Goal: Transaction & Acquisition: Purchase product/service

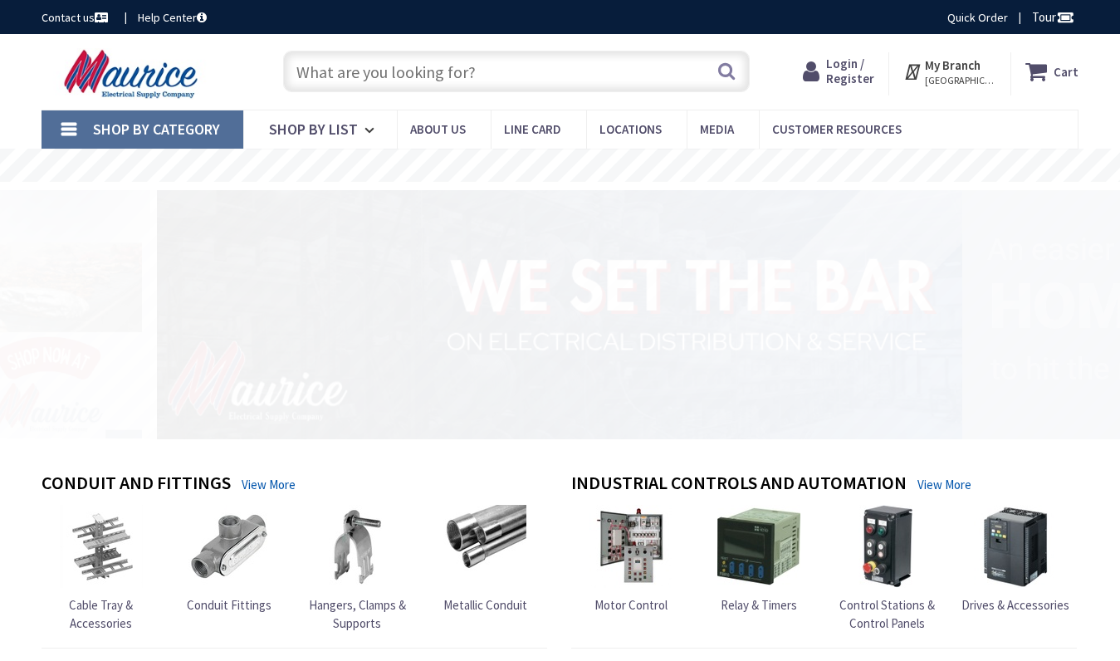
type input "[GEOGRAPHIC_DATA][PERSON_NAME], [GEOGRAPHIC_DATA]"
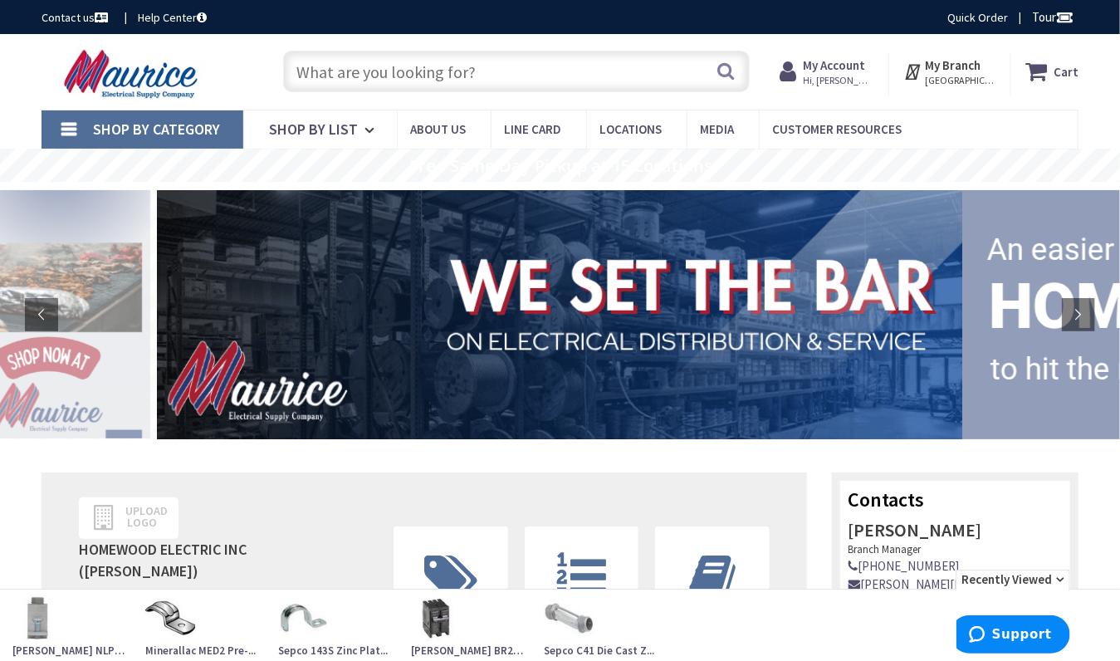
click at [319, 80] on input "text" at bounding box center [516, 72] width 466 height 42
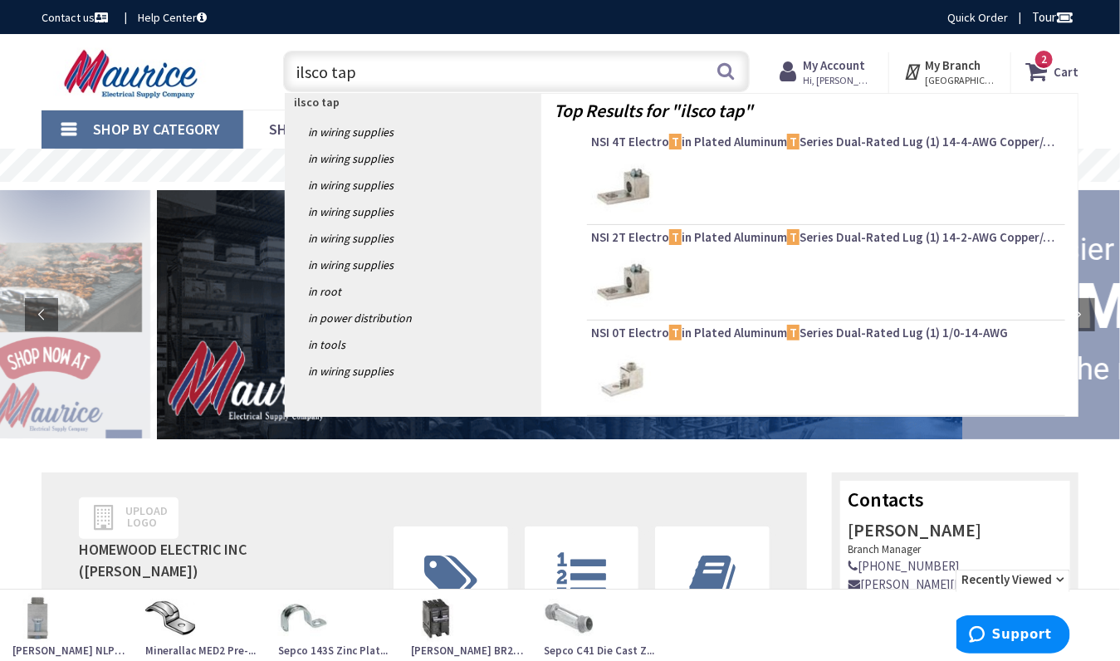
type input "ilsco taps"
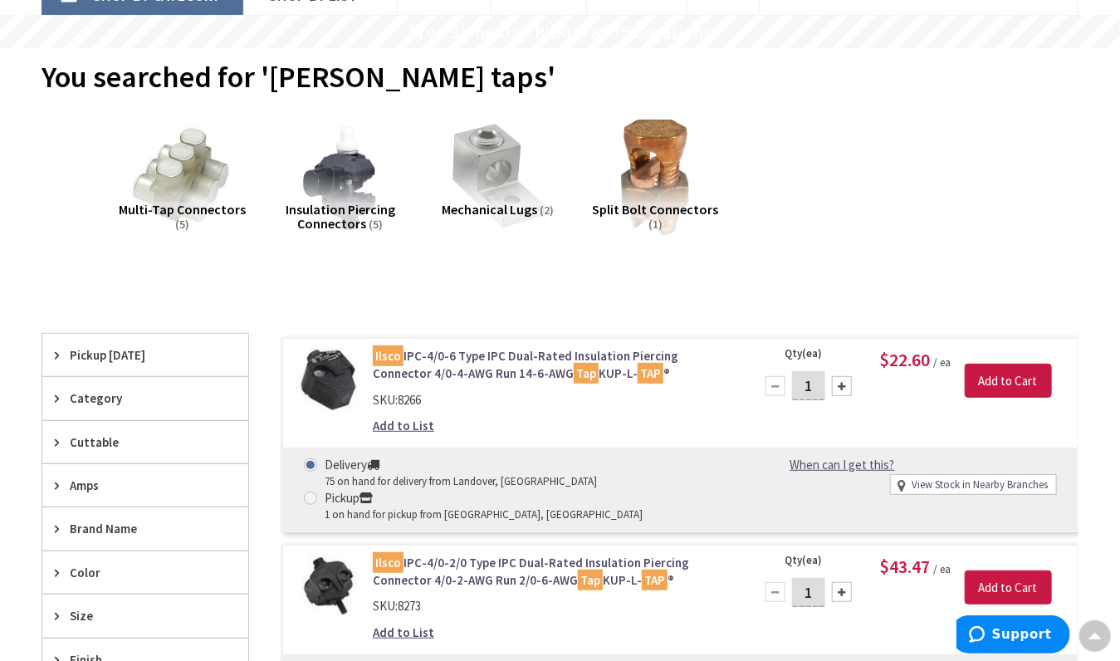
click at [179, 159] on img at bounding box center [183, 177] width 130 height 130
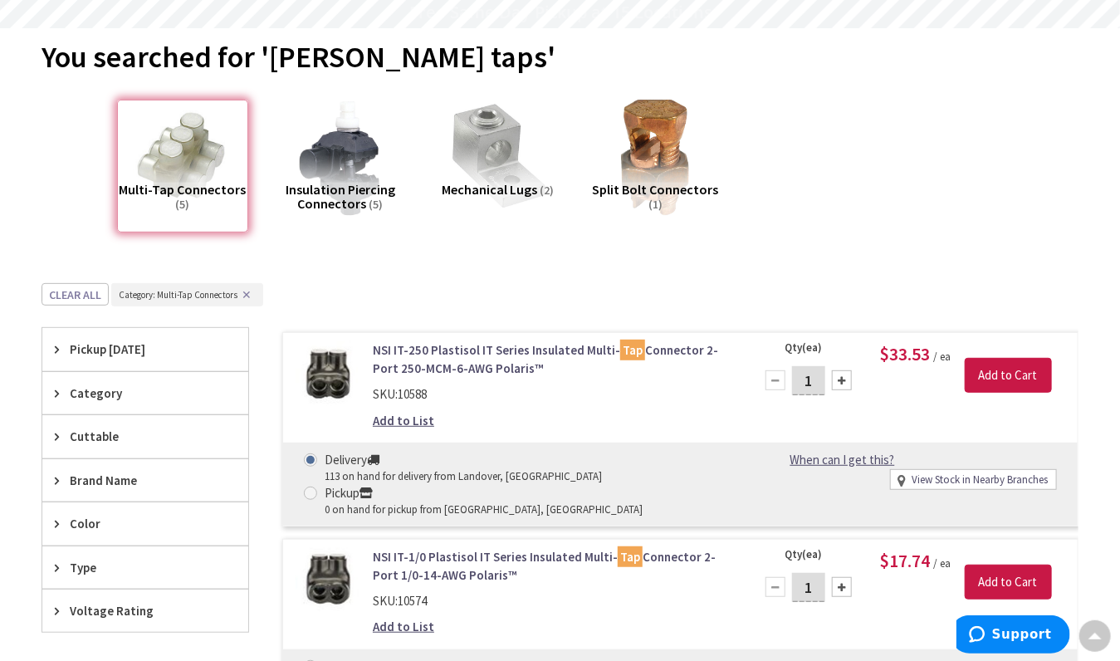
scroll to position [174, 0]
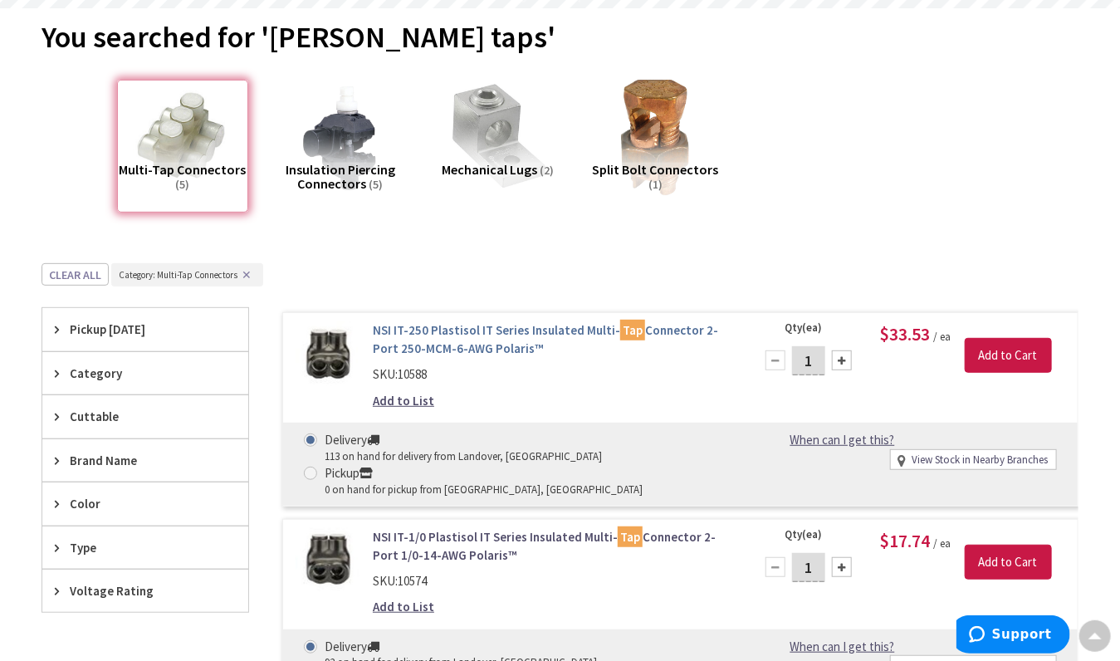
click at [411, 325] on link "NSI IT-250 Plastisol IT Series Insulated Multi- Tap Connector 2-Port 250-MCM-6-…" at bounding box center [553, 339] width 361 height 36
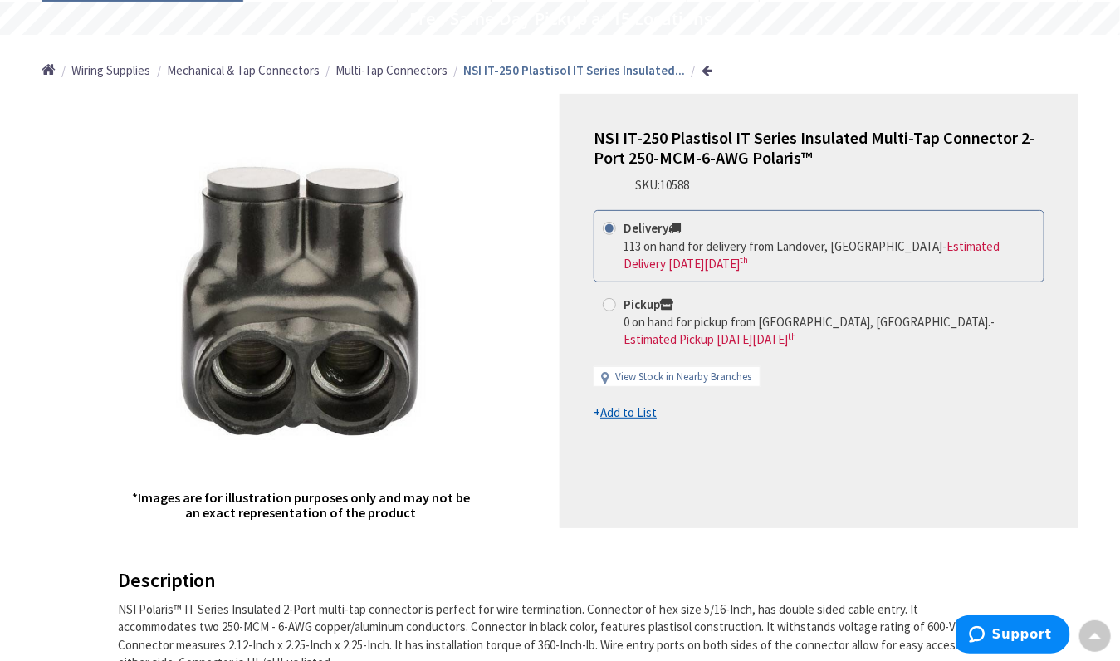
scroll to position [148, 0]
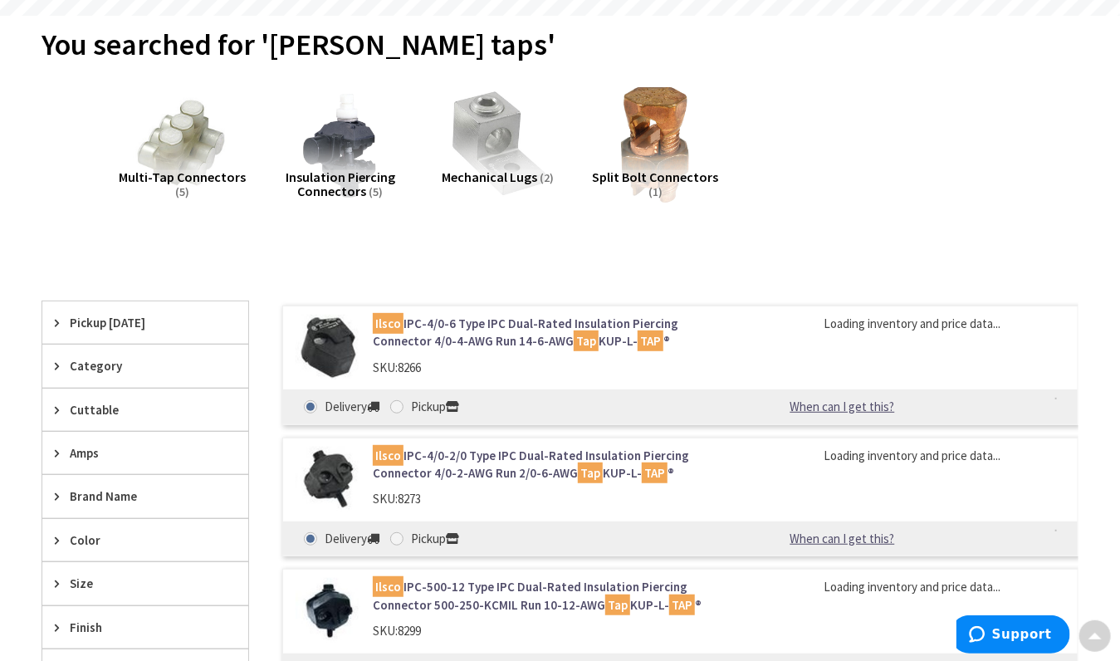
scroll to position [211, 0]
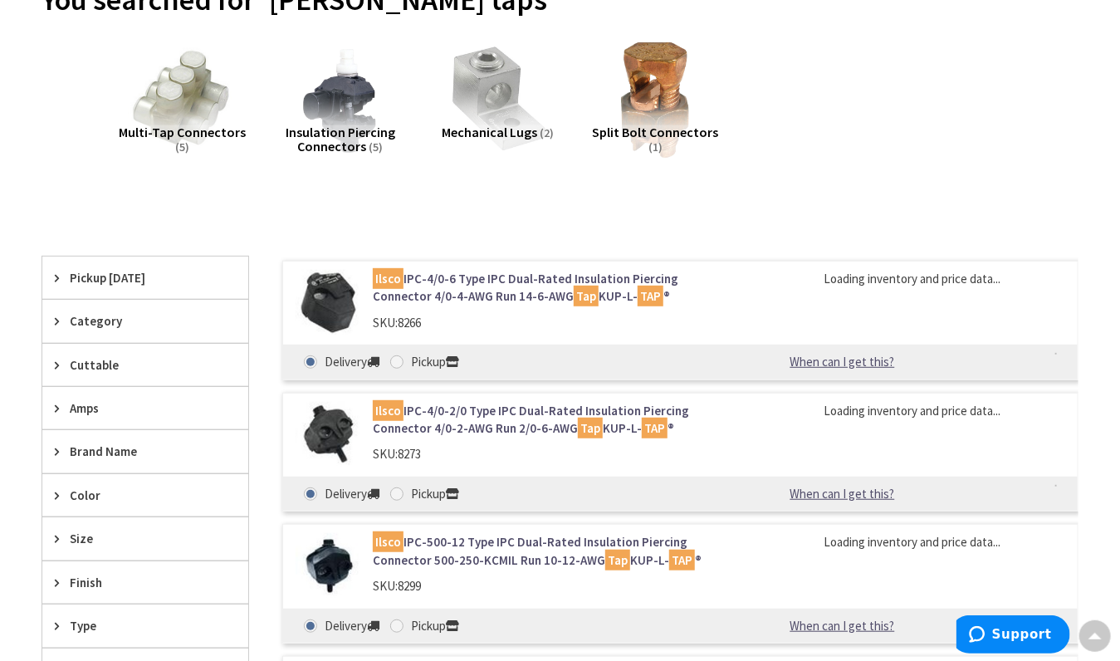
click at [182, 87] on img at bounding box center [183, 100] width 130 height 130
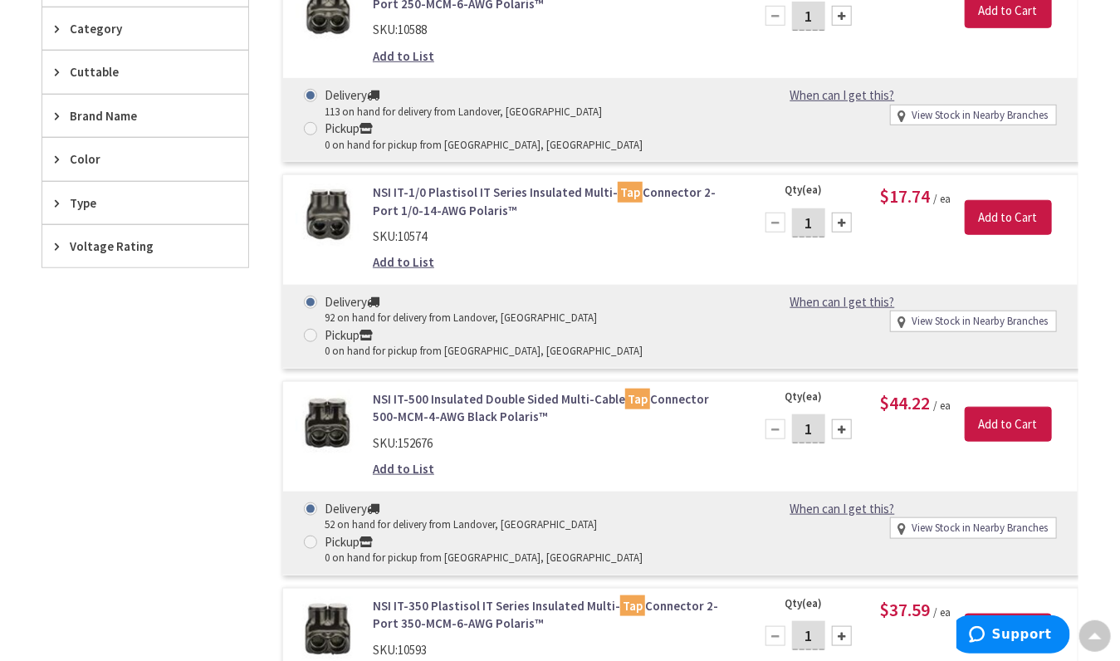
scroll to position [572, 0]
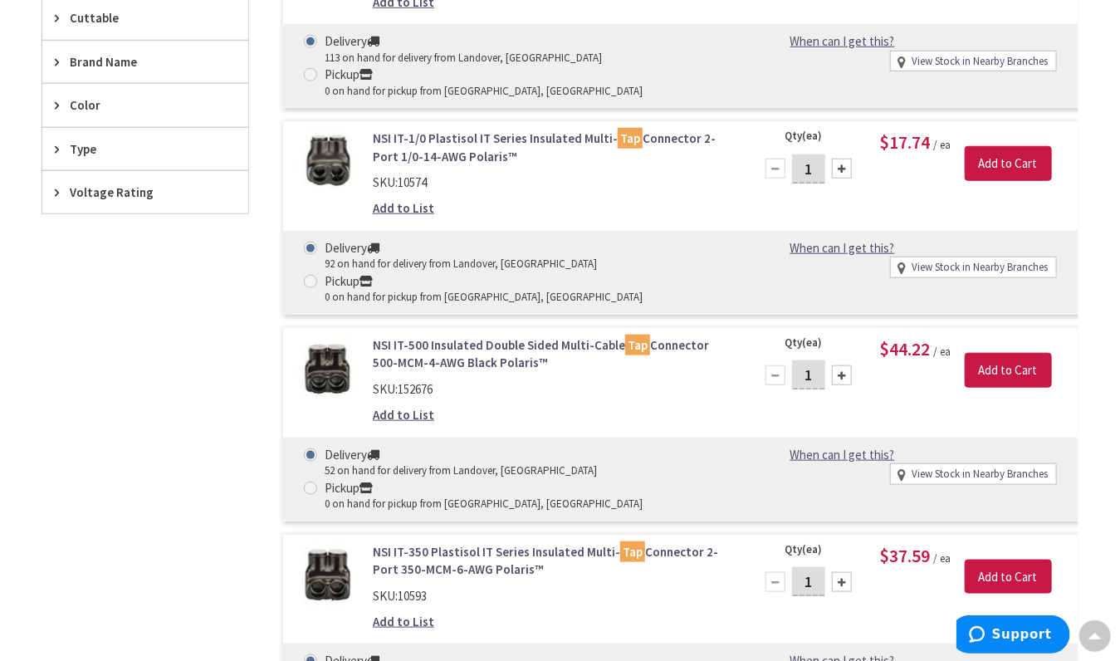
click at [105, 110] on span "Color" at bounding box center [137, 104] width 135 height 17
click at [99, 104] on span "Color" at bounding box center [137, 104] width 135 height 17
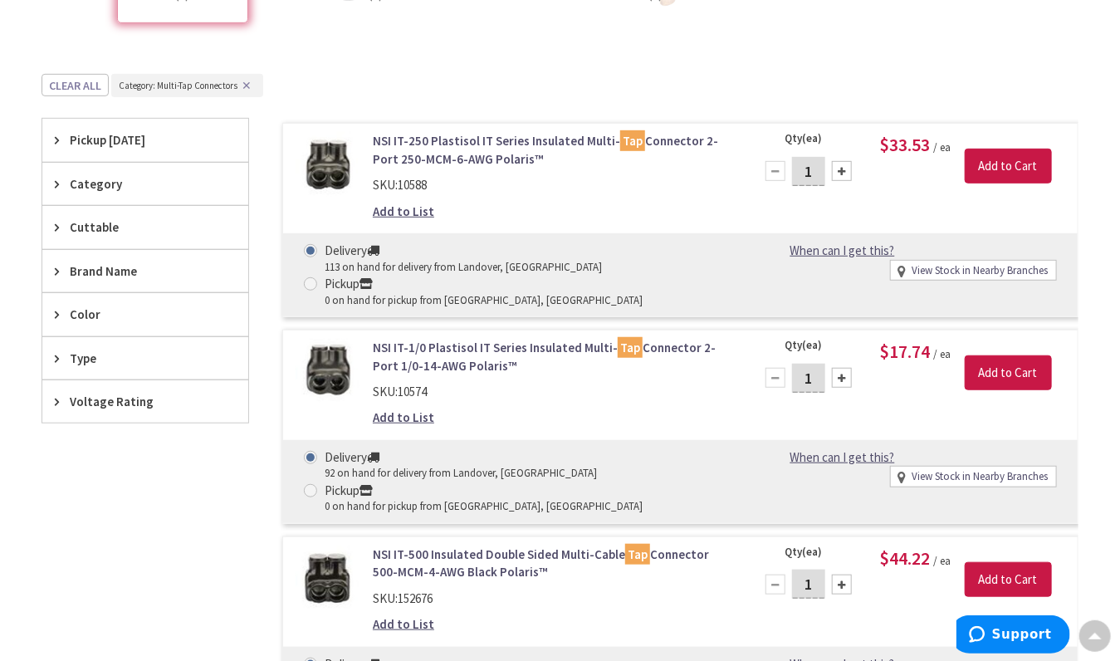
scroll to position [364, 0]
click at [419, 338] on link "NSI IT-1/0 Plastisol IT Series Insulated Multi- Tap Connector 2-Port 1/0-14-AWG…" at bounding box center [553, 356] width 361 height 36
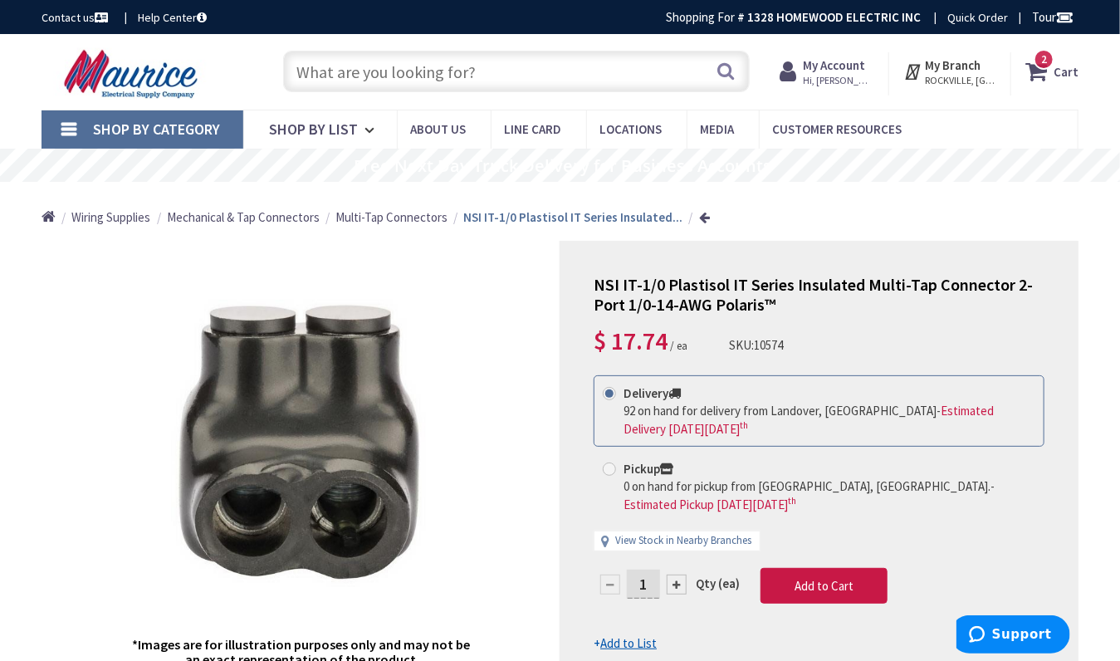
click at [368, 60] on input "text" at bounding box center [516, 72] width 466 height 42
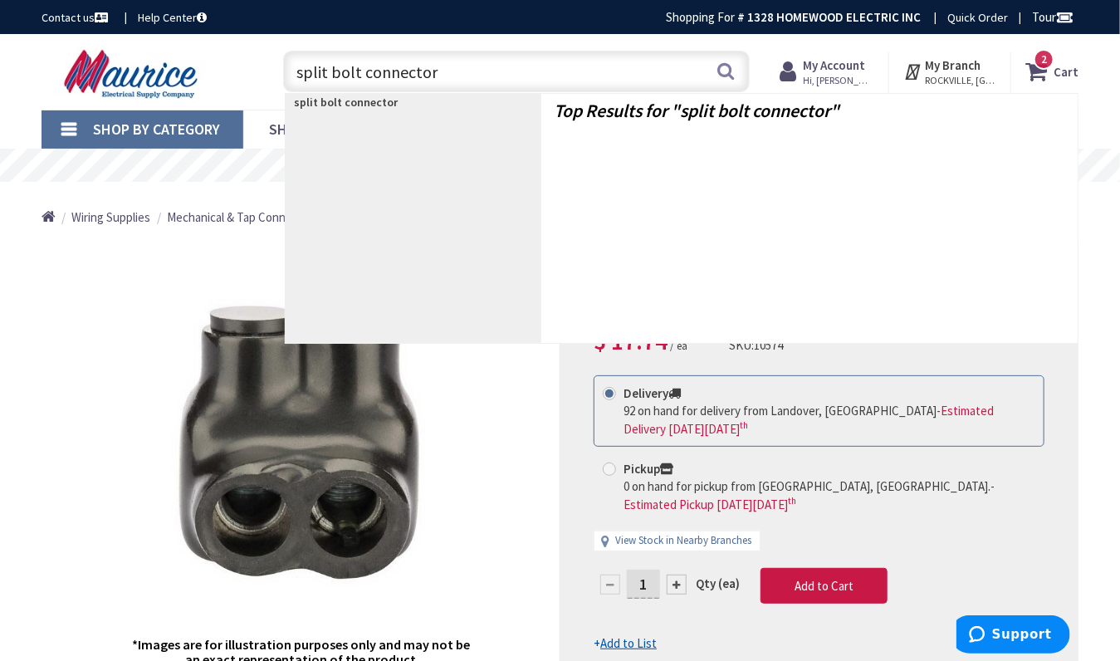
type input "split bolt connectors"
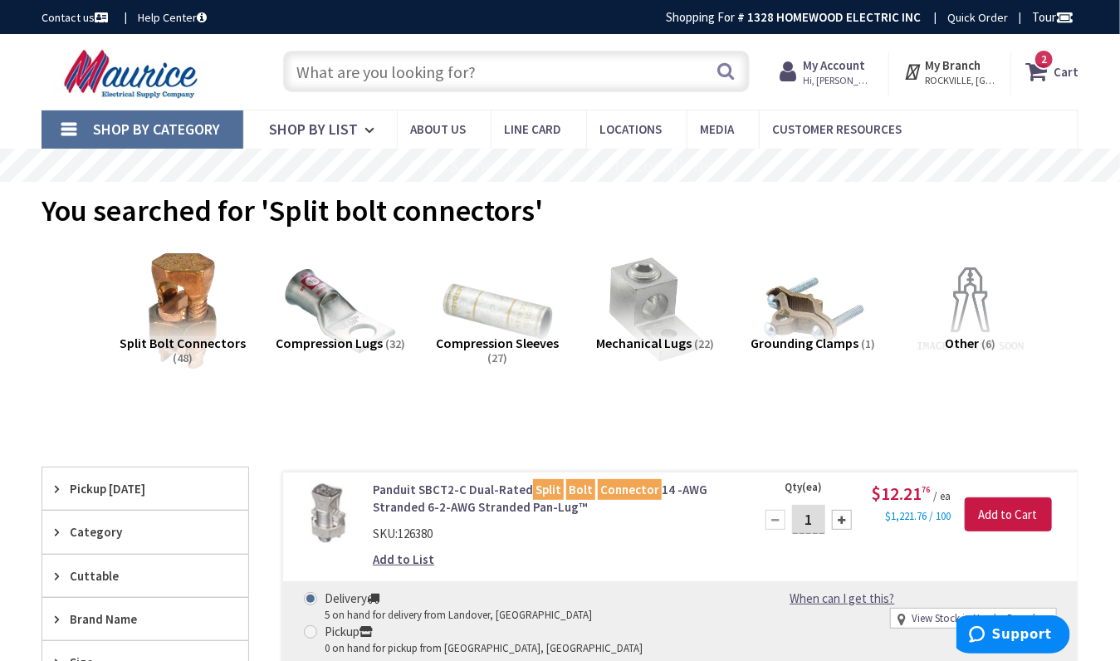
click at [303, 73] on input "text" at bounding box center [516, 72] width 466 height 42
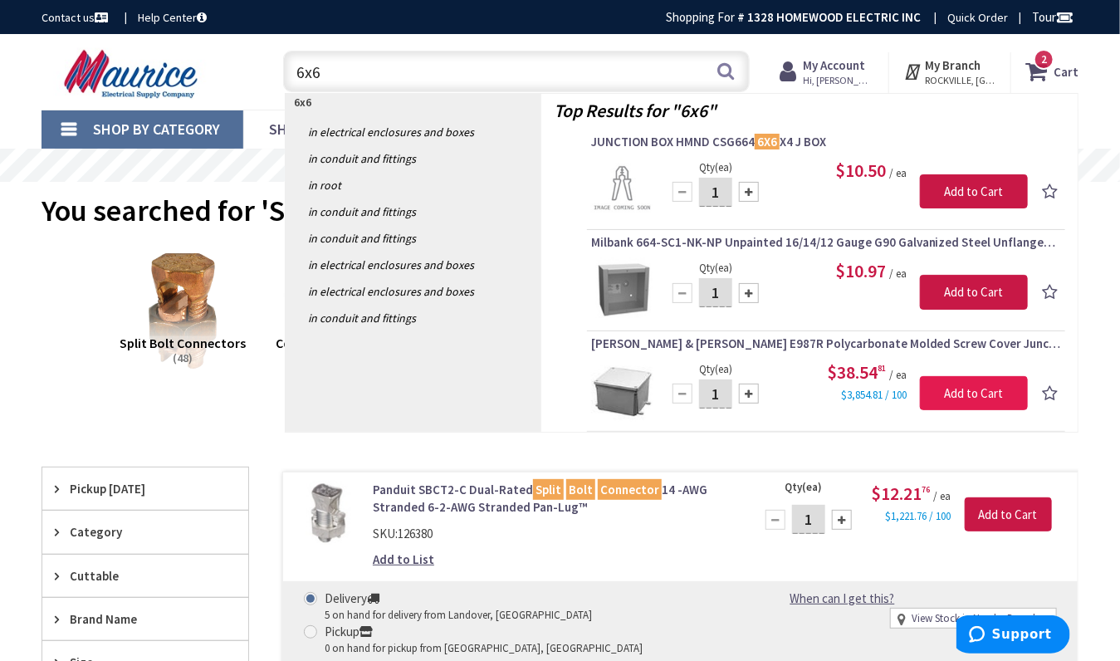
type input "6x6"
click at [948, 390] on input "Add to Cart" at bounding box center [974, 393] width 108 height 35
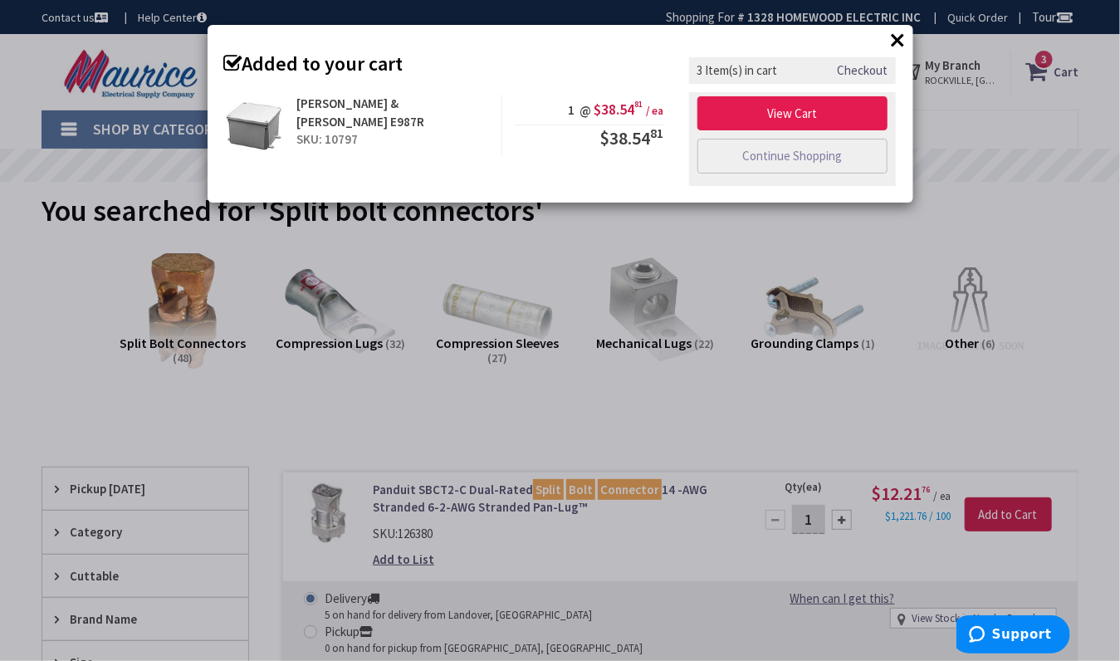
click at [724, 115] on link "View Cart" at bounding box center [793, 113] width 191 height 35
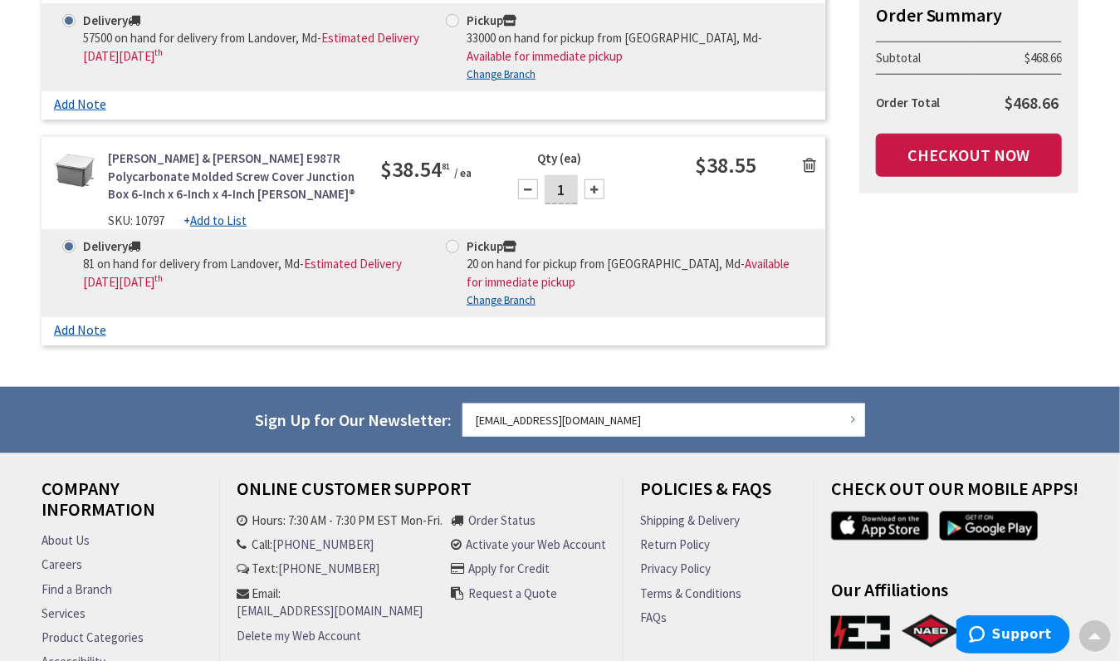
scroll to position [703, 0]
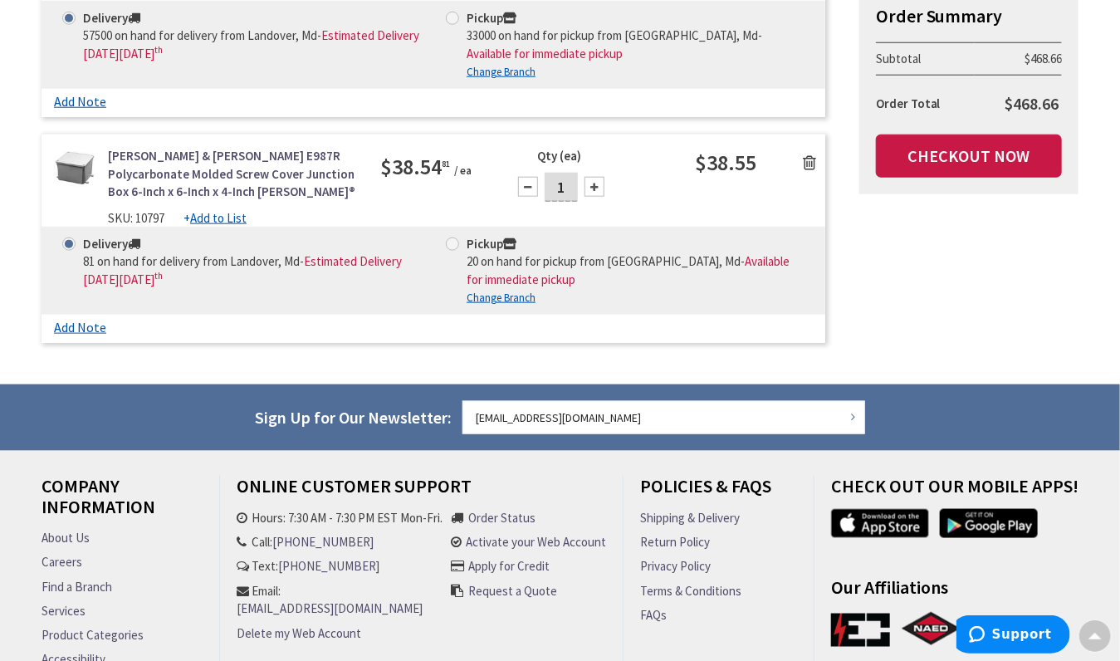
click at [811, 154] on icon at bounding box center [809, 162] width 13 height 17
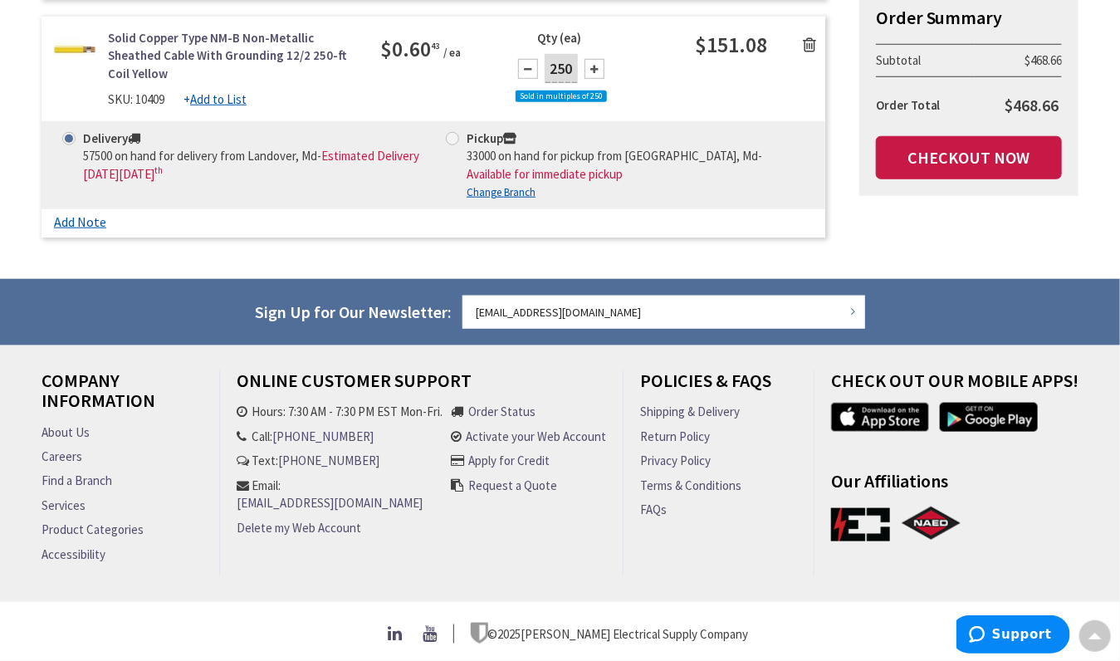
scroll to position [585, 0]
click at [812, 40] on icon at bounding box center [809, 45] width 13 height 17
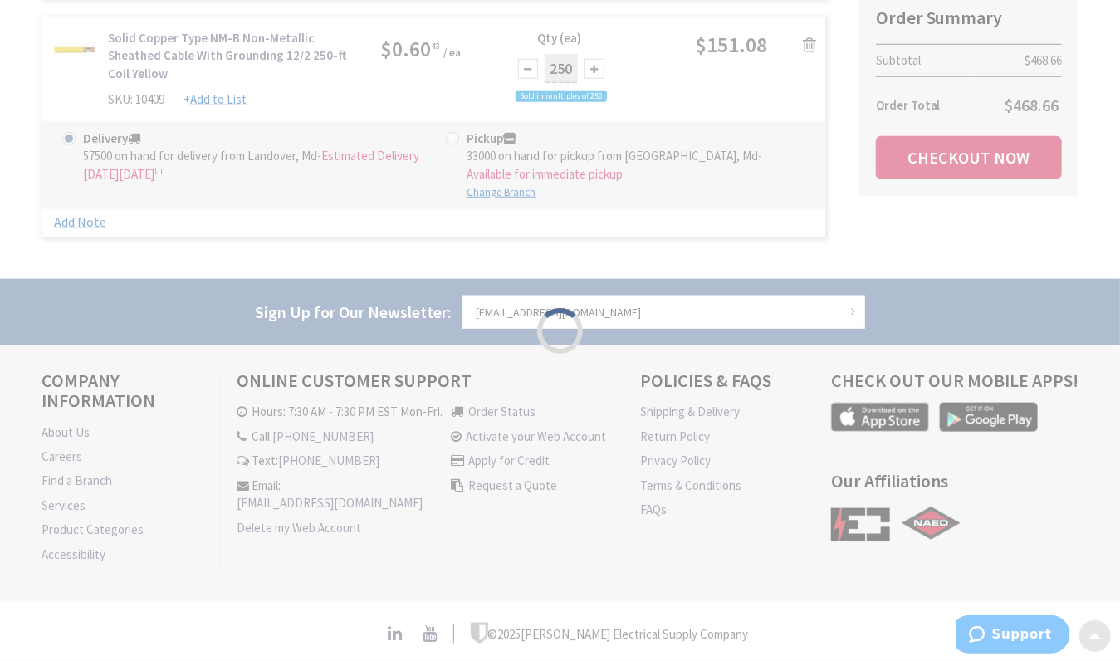
scroll to position [347, 0]
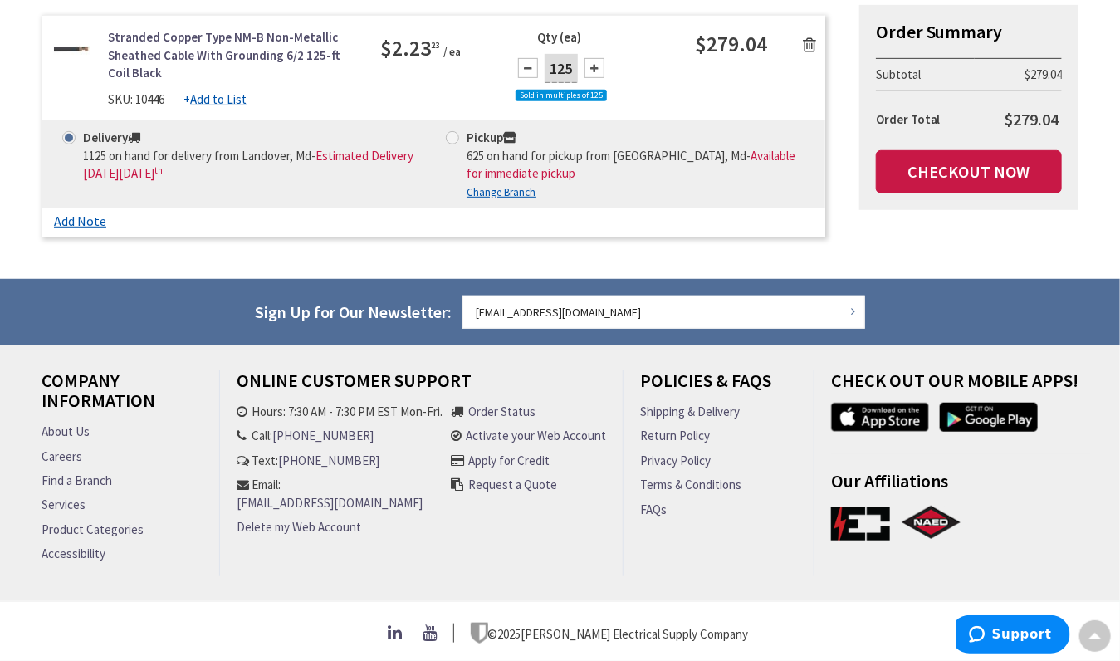
click at [811, 42] on icon at bounding box center [809, 45] width 13 height 17
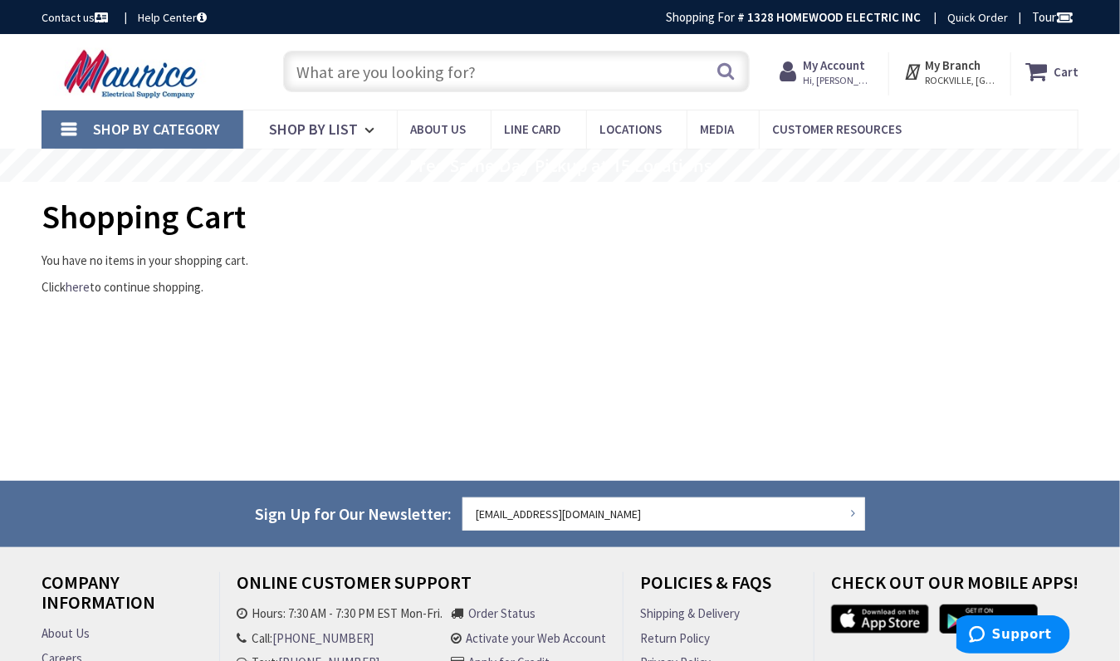
click at [329, 69] on input "text" at bounding box center [516, 72] width 466 height 42
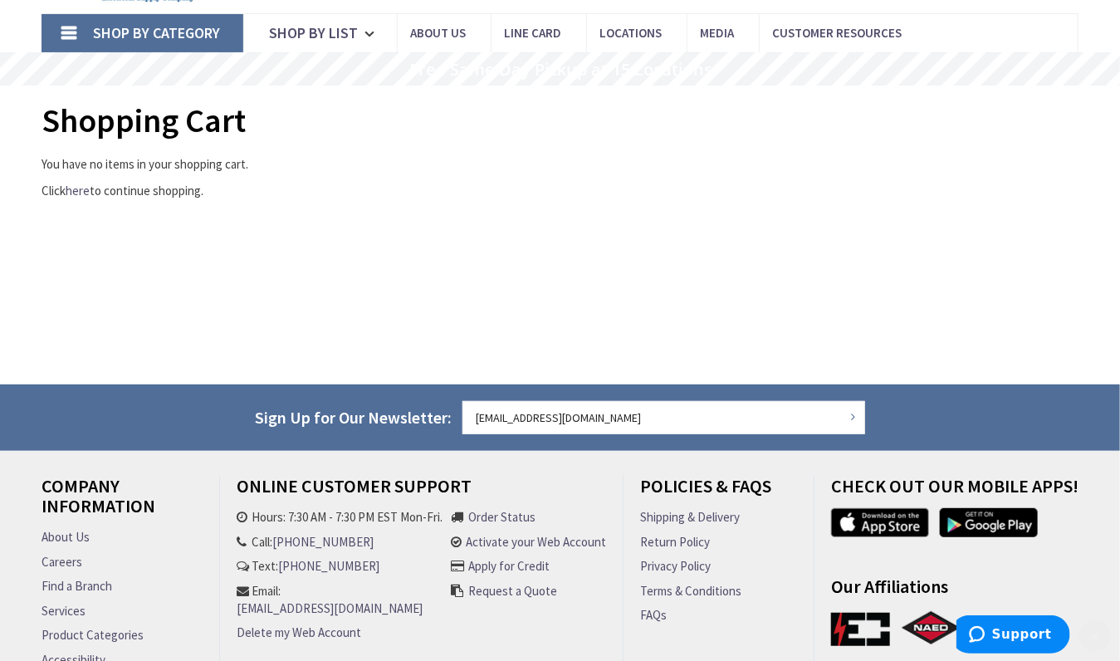
scroll to position [206, 0]
